Goal: Information Seeking & Learning: Learn about a topic

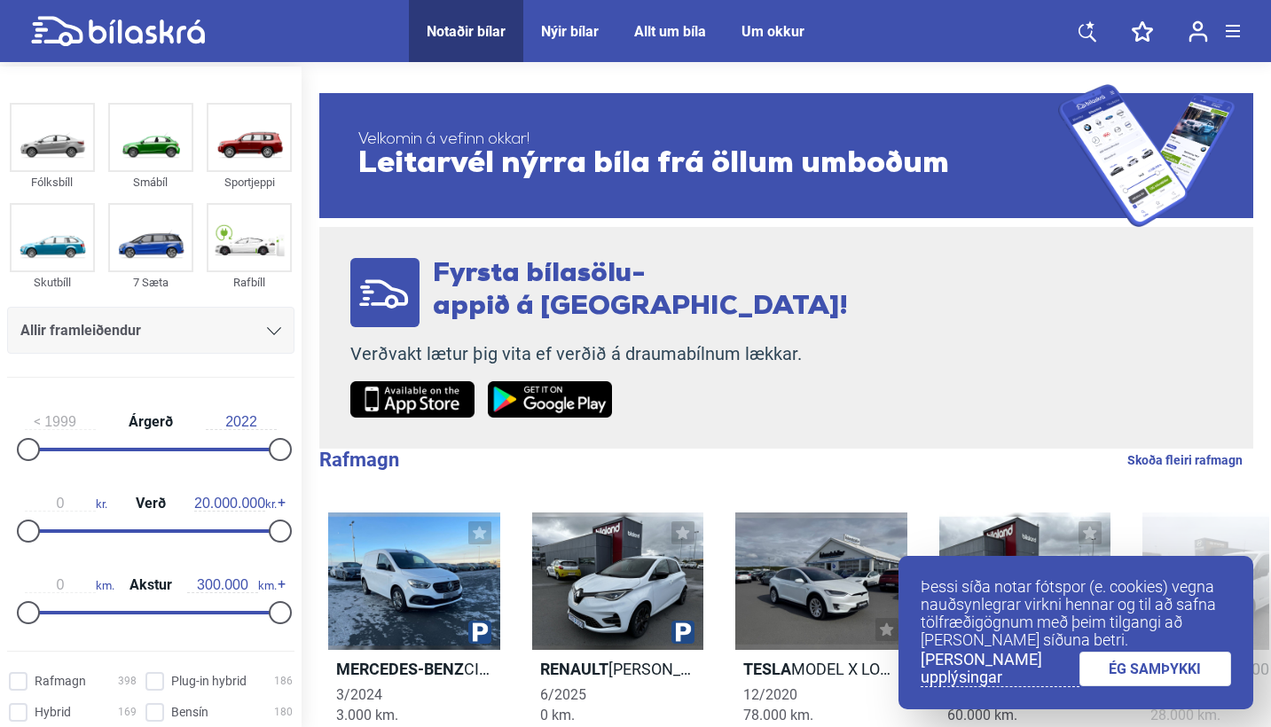
click at [213, 334] on div "Allir framleiðendur" at bounding box center [150, 330] width 261 height 25
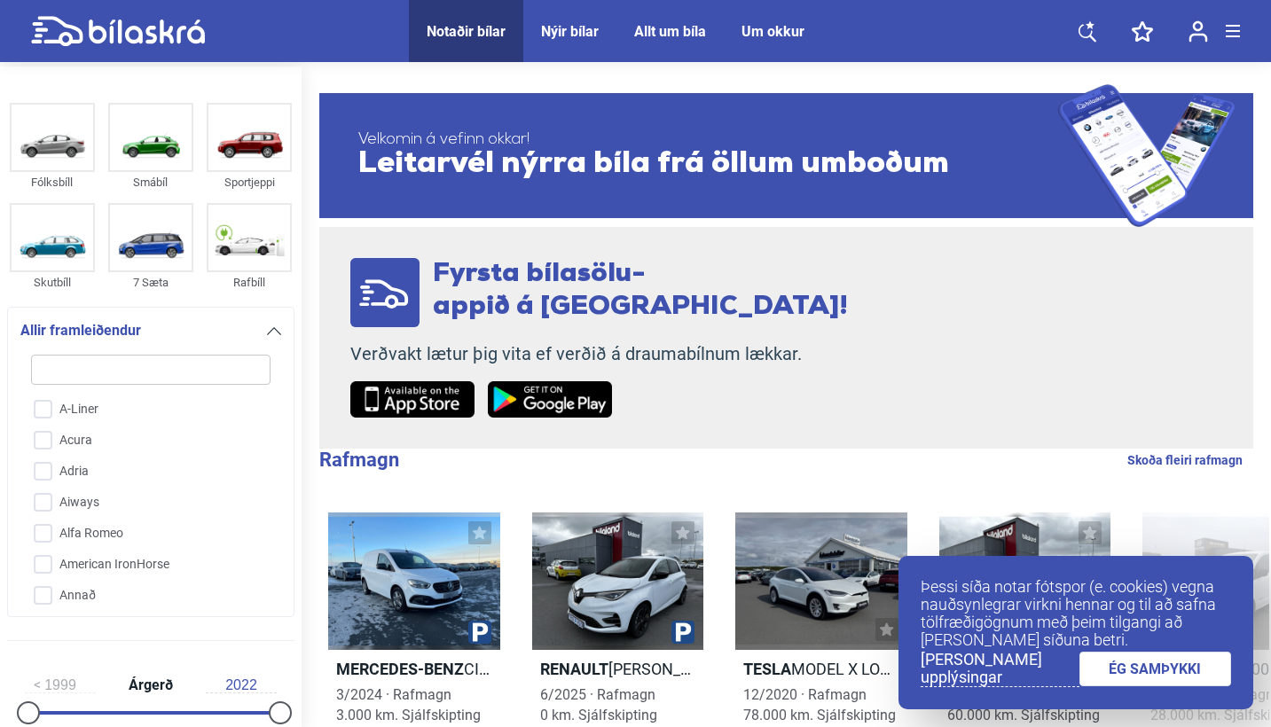
type input "t"
checkbox input "false"
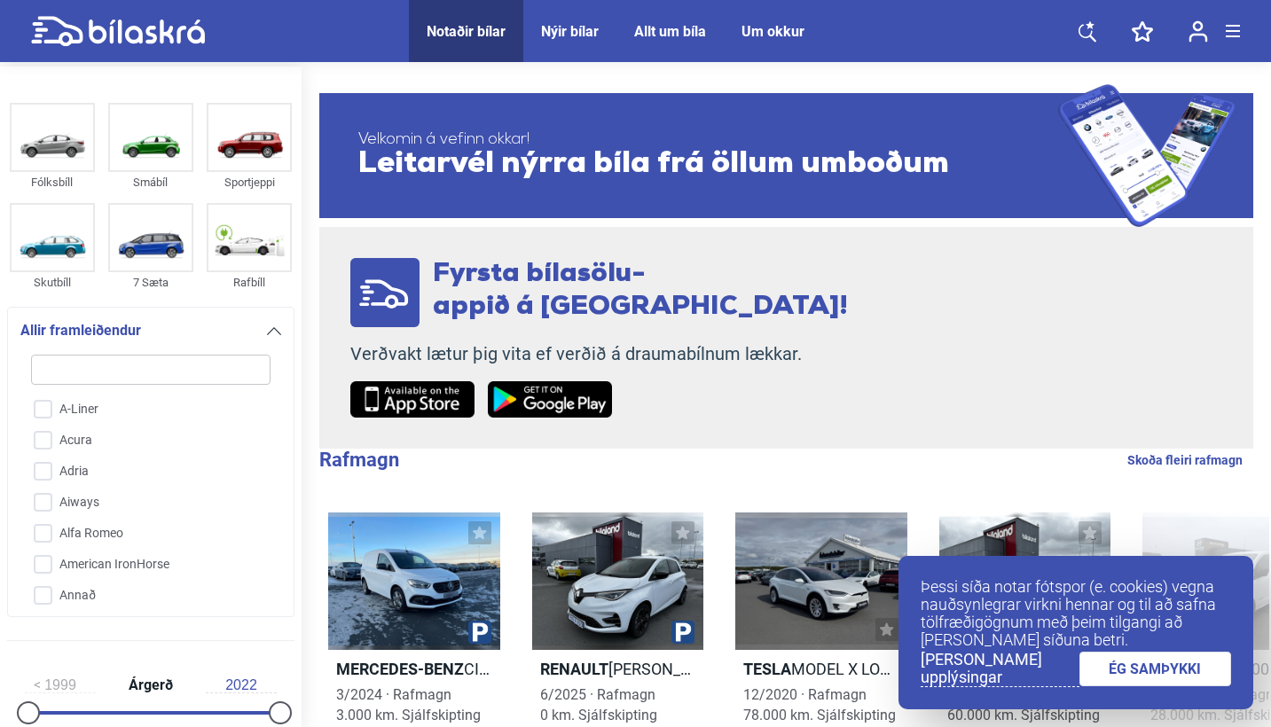
checkbox input "false"
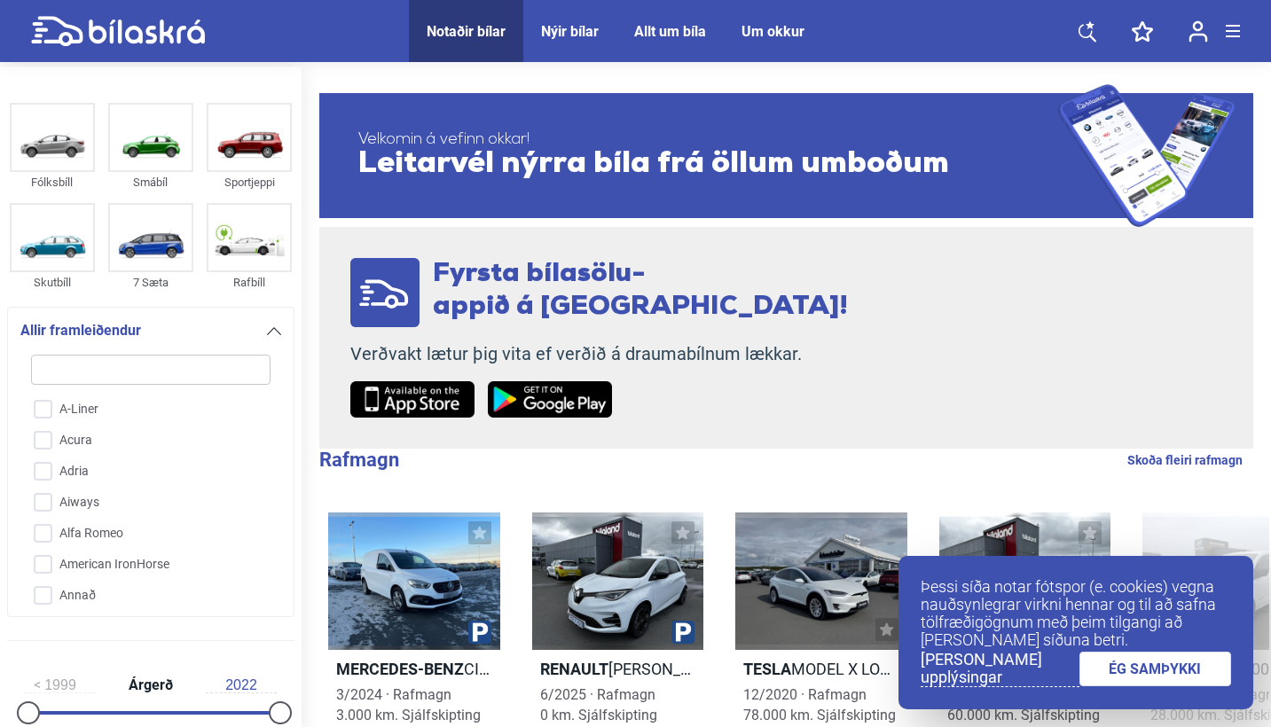
checkbox input "false"
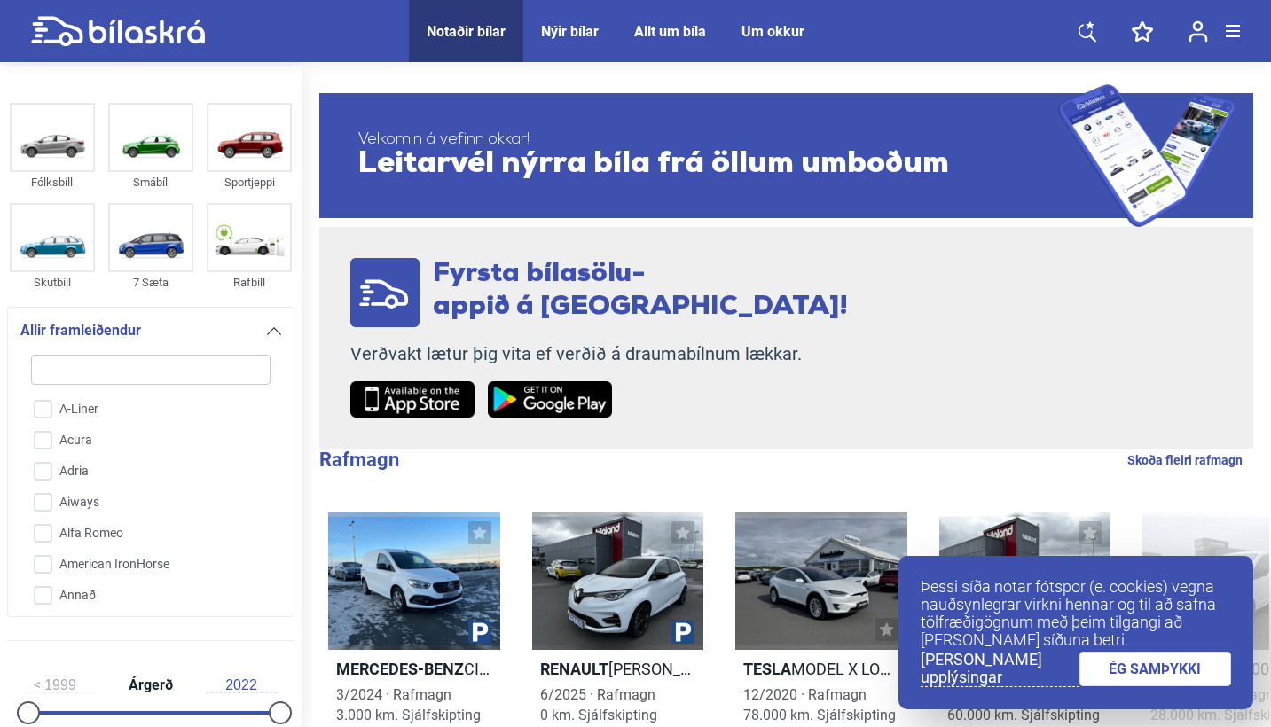
checkbox input "false"
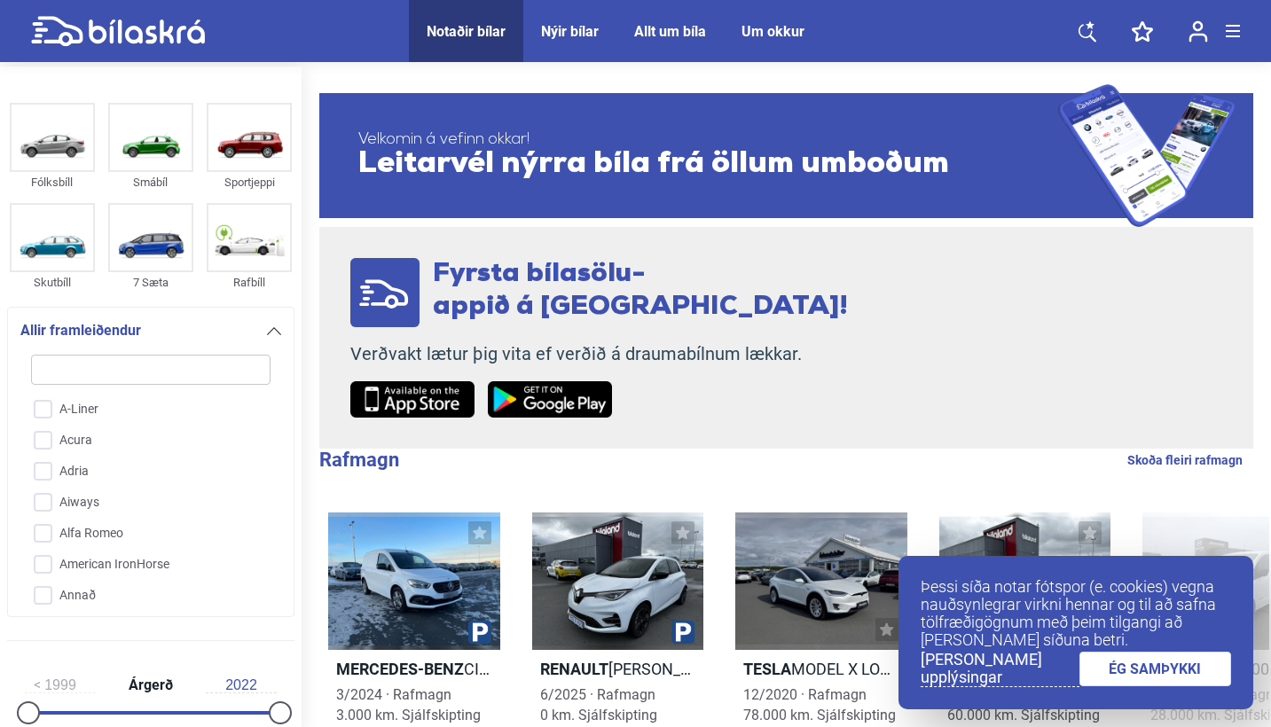
checkbox input "false"
type input "te"
checkbox input "false"
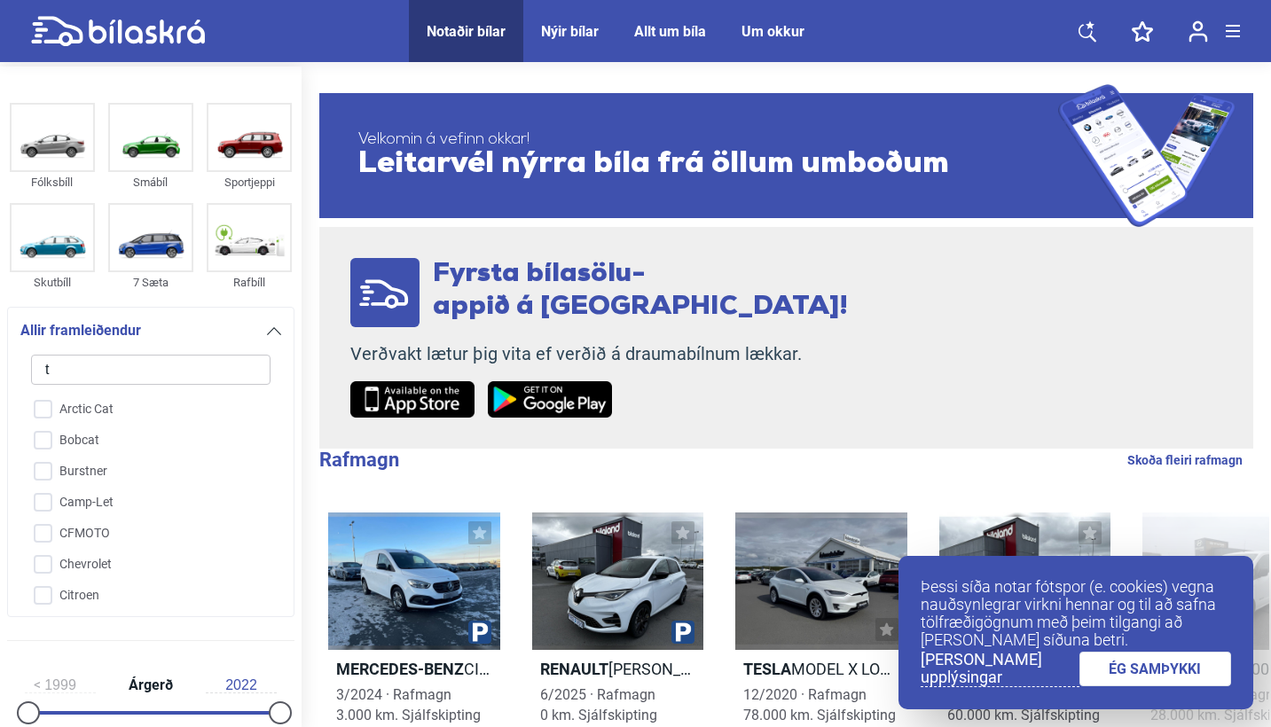
checkbox input "false"
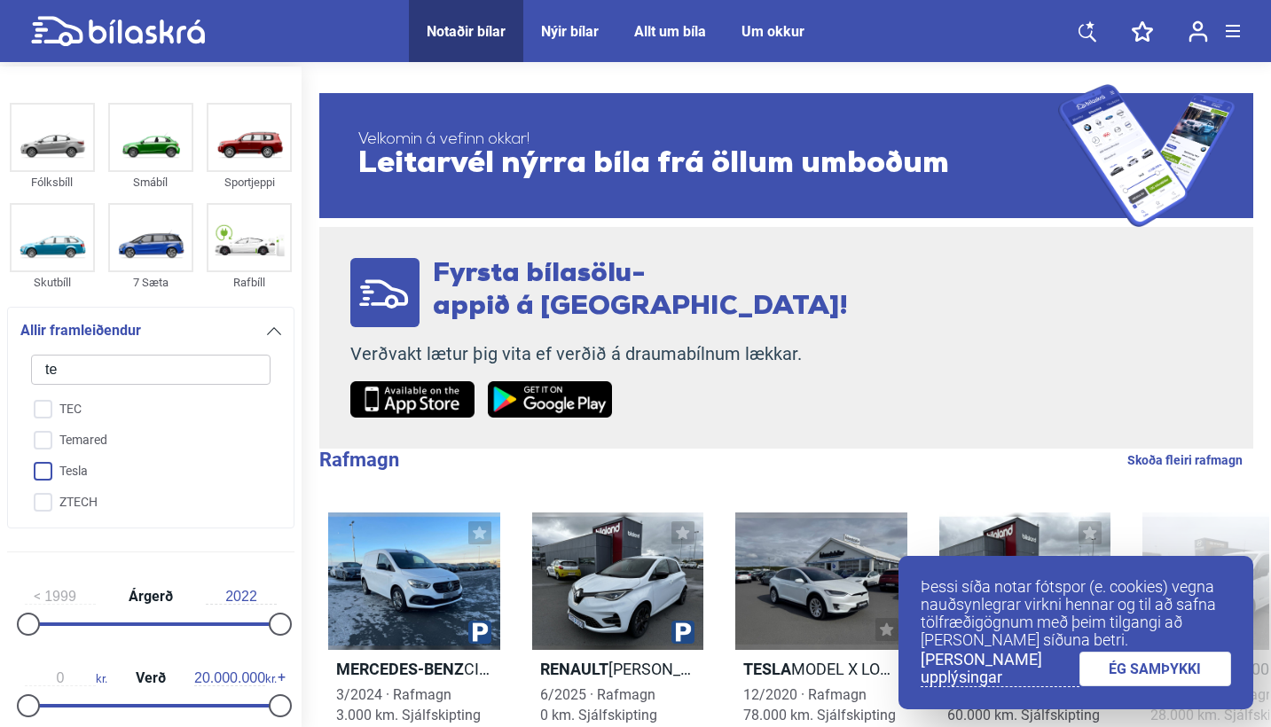
type input "te"
click at [101, 471] on input "Tesla" at bounding box center [139, 472] width 241 height 31
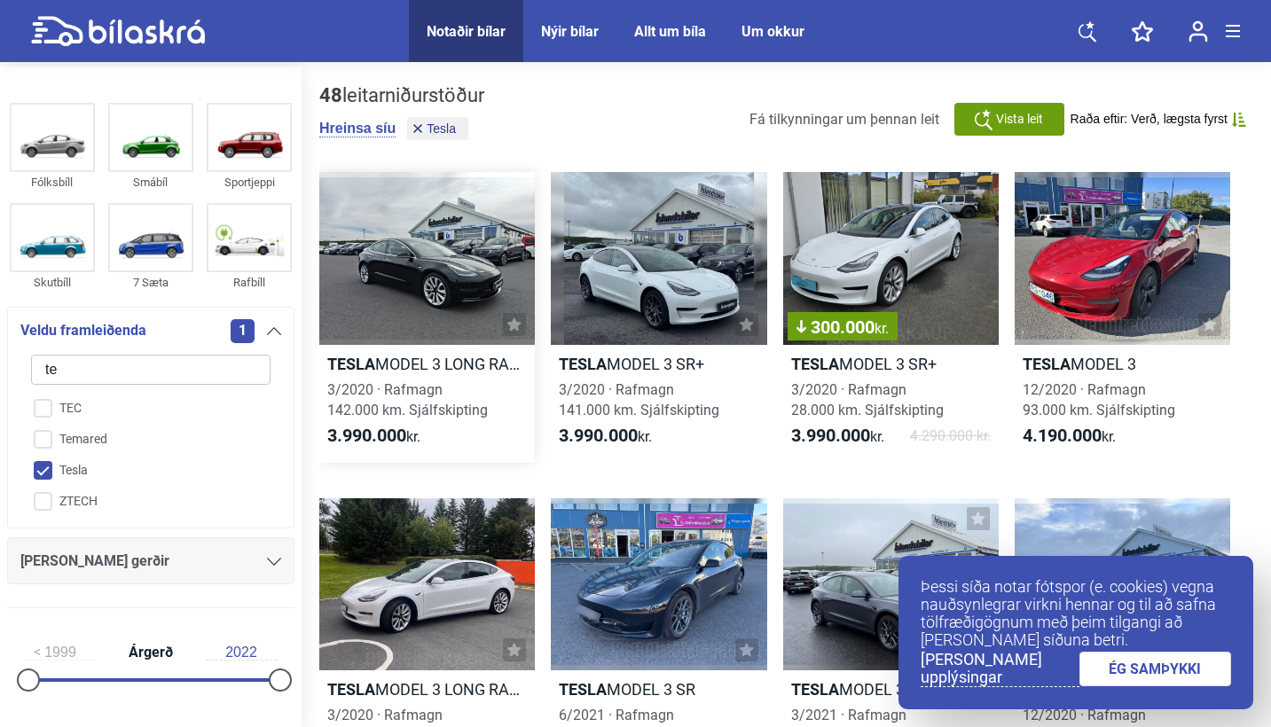
scroll to position [1, 0]
click at [1197, 679] on link "ÉG SAMÞYKKI" at bounding box center [1155, 669] width 153 height 35
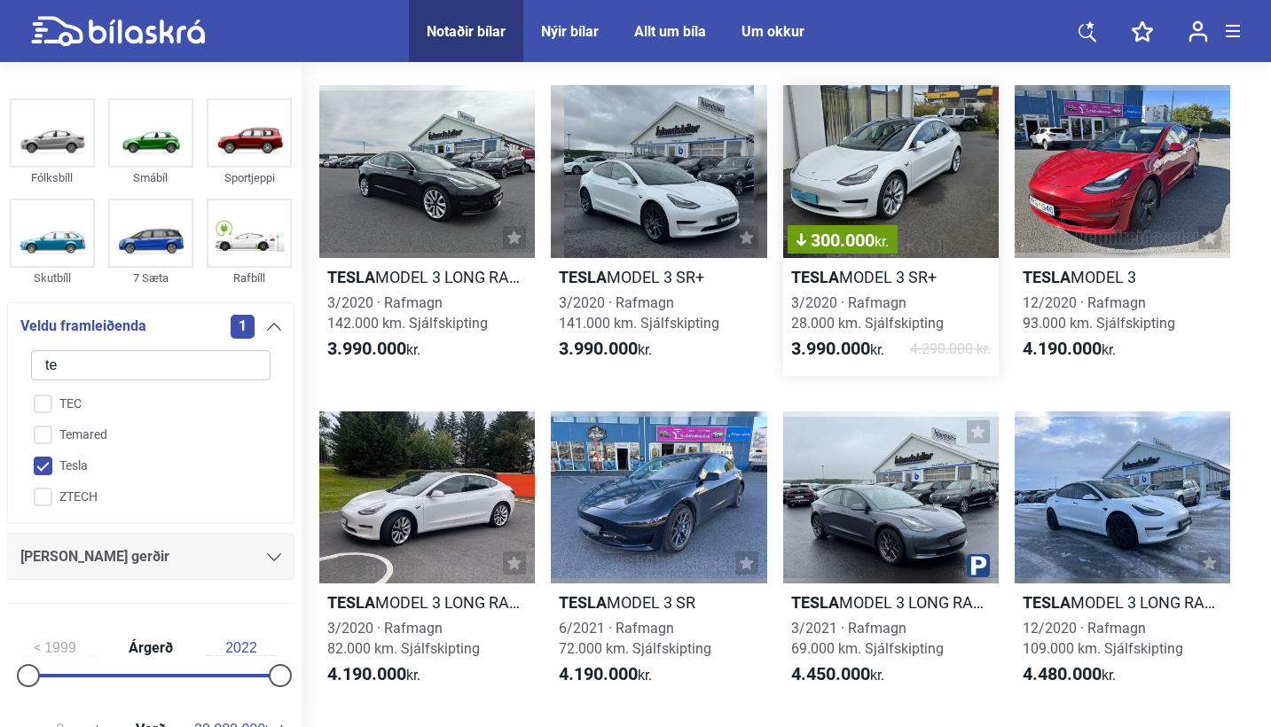
scroll to position [87, 0]
checkbox input "false"
